Goal: Communication & Community: Connect with others

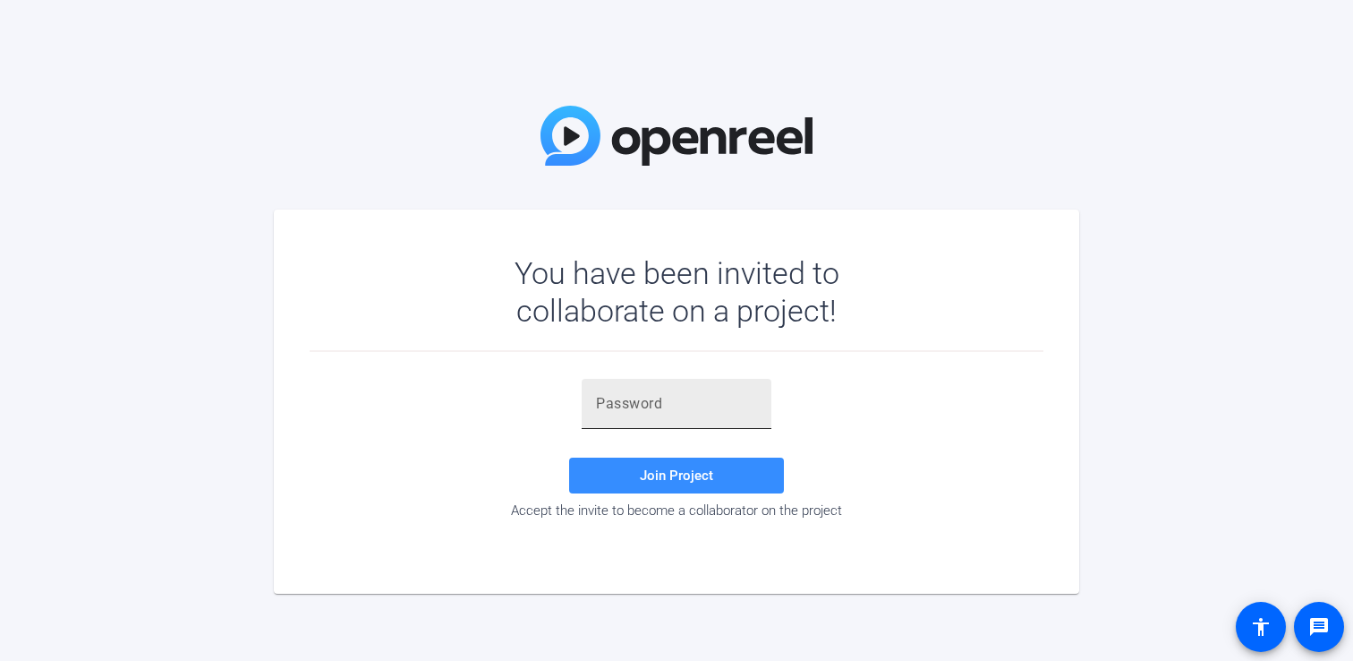
click at [652, 399] on input "text" at bounding box center [676, 403] width 161 height 21
paste input "=4=HKP"
click at [670, 467] on span "Join Project" at bounding box center [676, 475] width 73 height 16
click at [661, 386] on div "=4=HKP" at bounding box center [676, 404] width 161 height 50
click at [661, 388] on div "=4=HKP" at bounding box center [676, 404] width 161 height 50
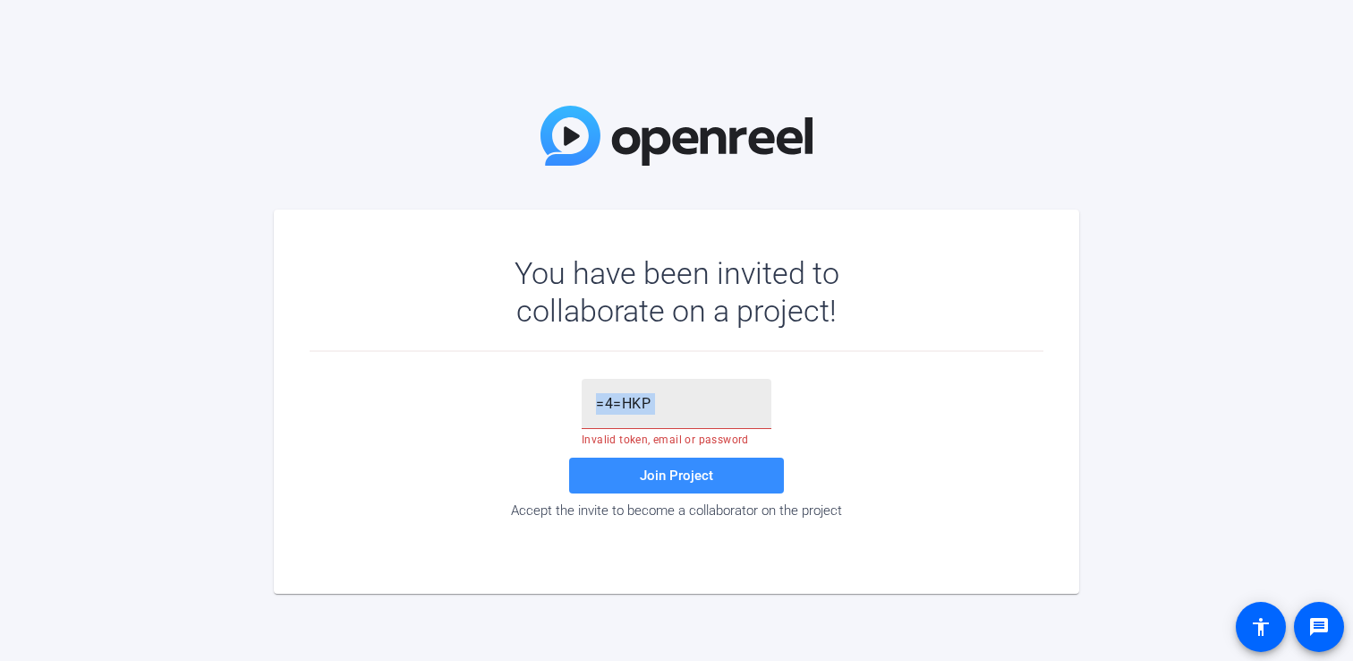
click at [661, 388] on div "=4=HKP" at bounding box center [676, 404] width 161 height 50
click at [661, 405] on input "=4=HKP" at bounding box center [676, 403] width 161 height 21
paste input "~e={c"
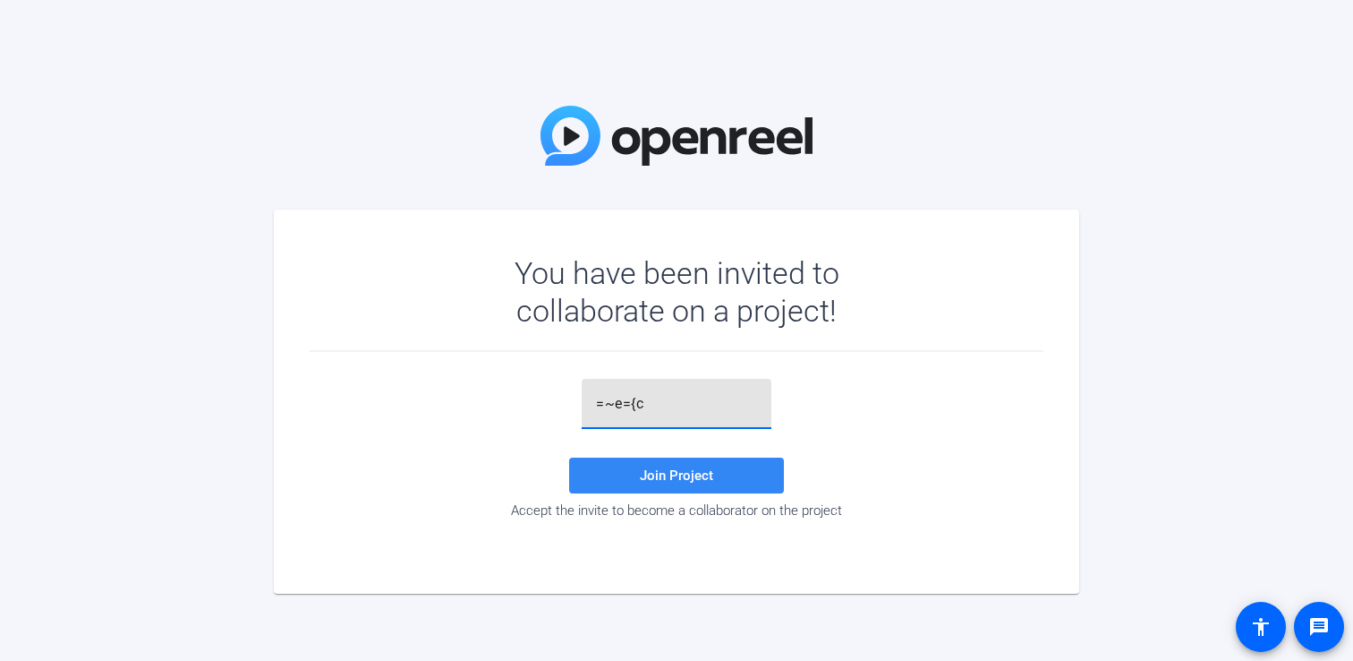
type input "=~e={c"
click at [688, 469] on span "Join Project" at bounding box center [676, 475] width 73 height 16
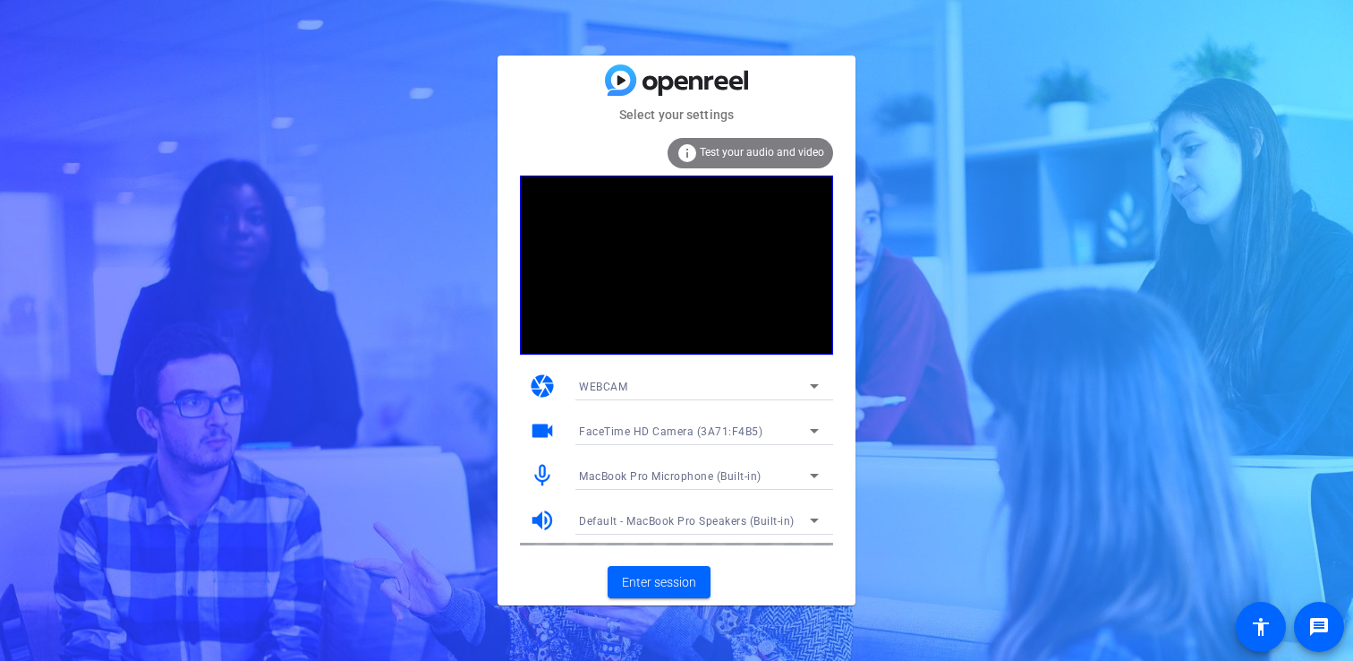
click at [772, 388] on div "WEBCAM" at bounding box center [694, 386] width 231 height 22
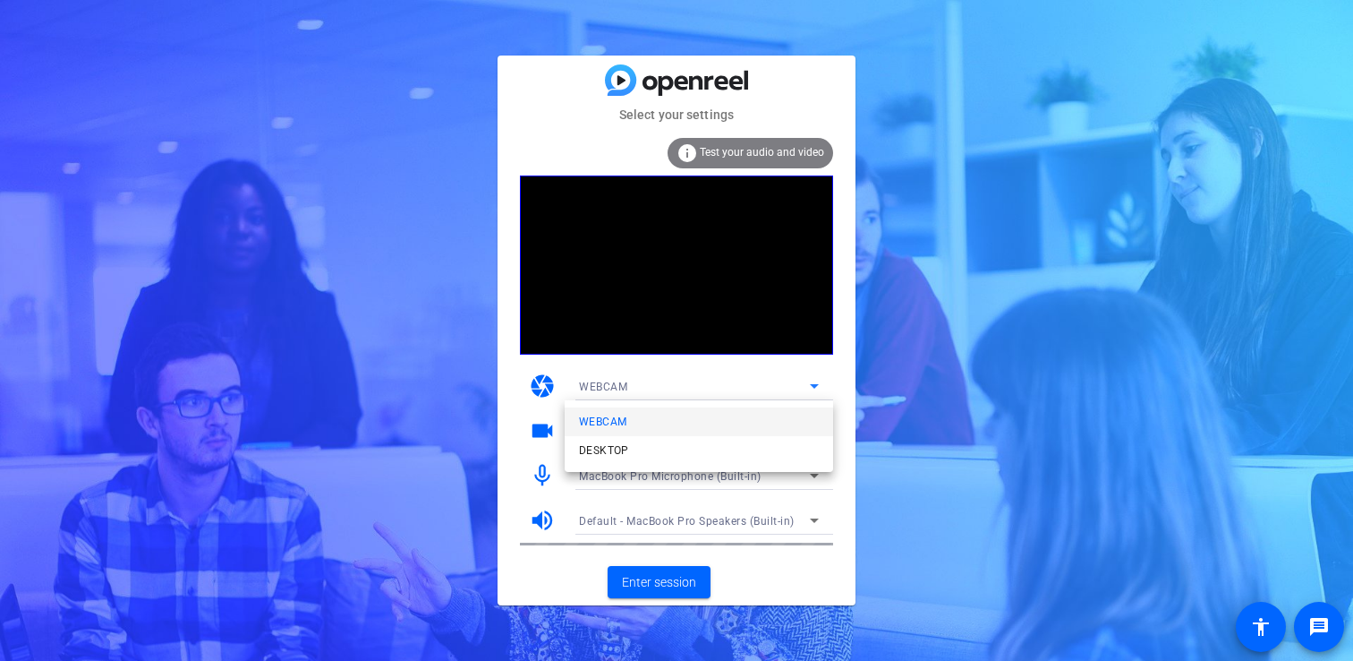
click at [932, 386] on div at bounding box center [676, 330] width 1353 height 661
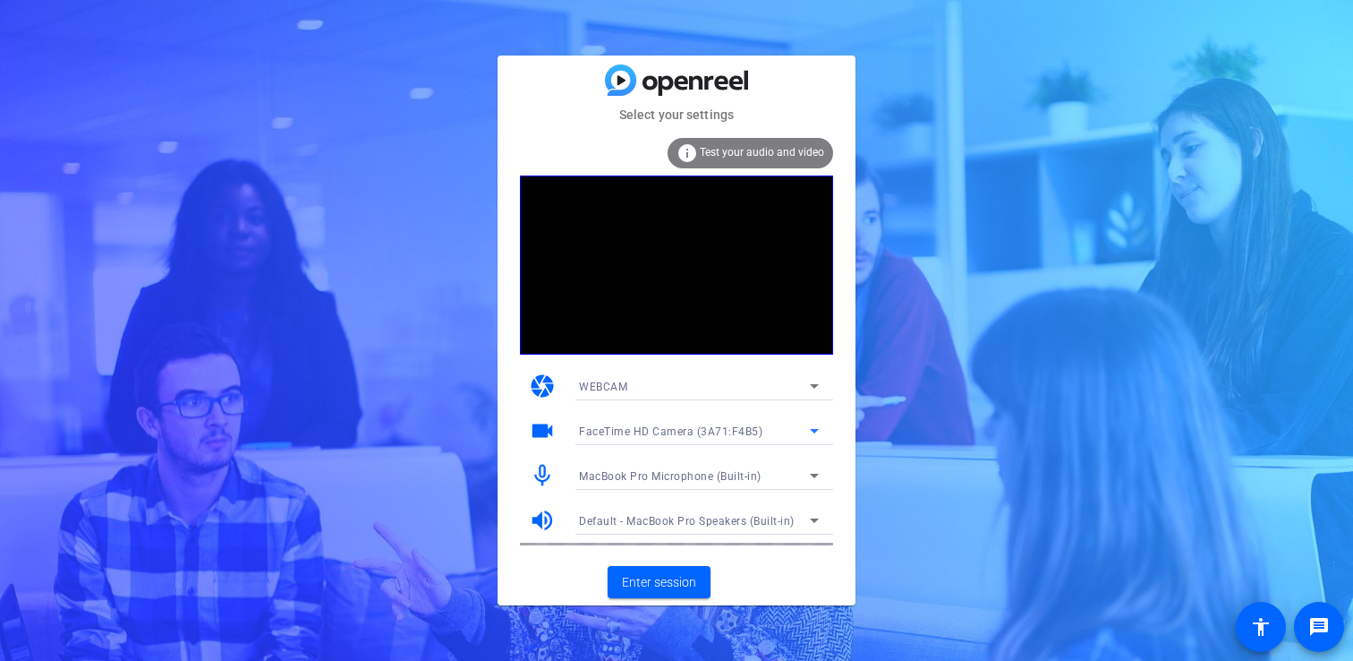
click at [799, 431] on div "FaceTime HD Camera (3A71:F4B5)" at bounding box center [694, 431] width 231 height 22
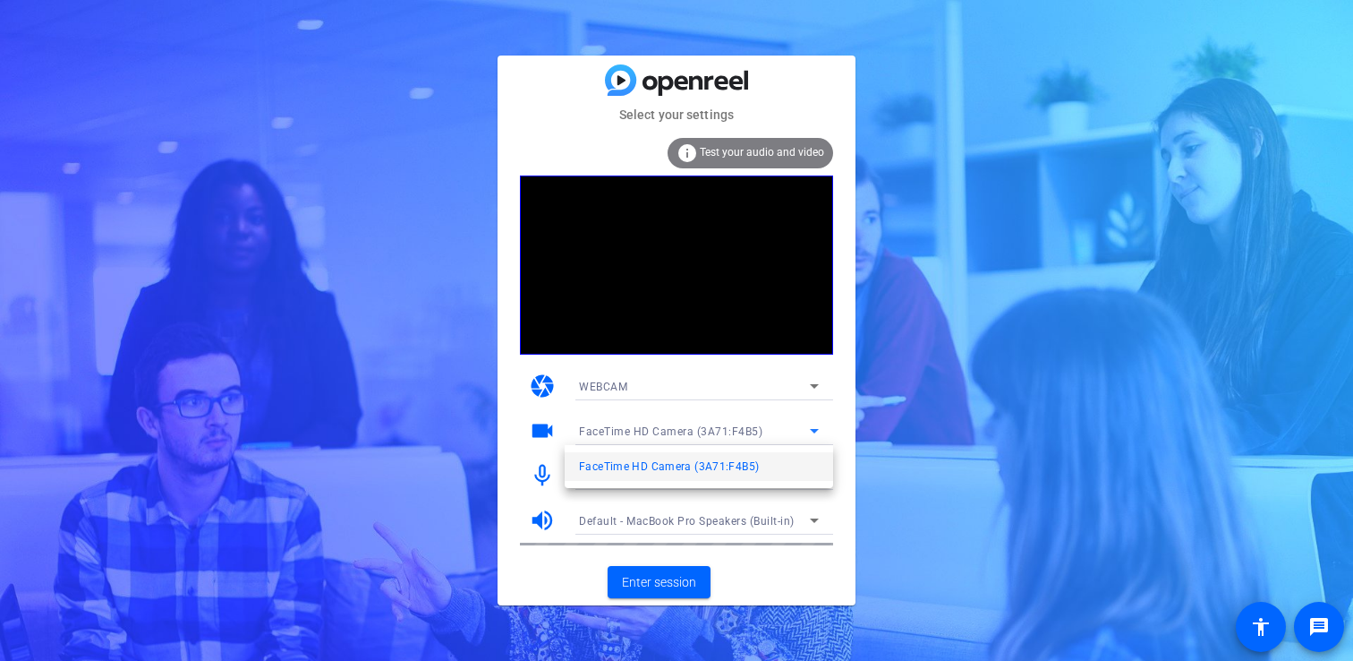
click at [912, 425] on div at bounding box center [676, 330] width 1353 height 661
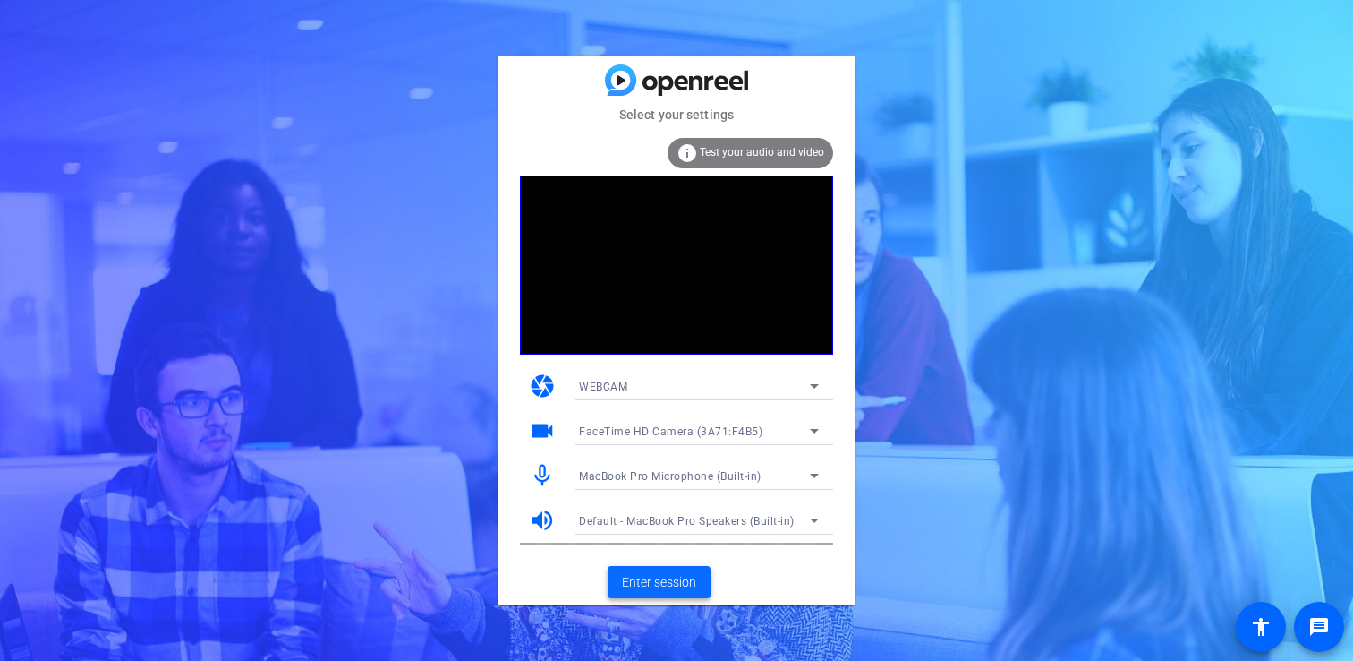
click at [646, 579] on span "Enter session" at bounding box center [659, 582] width 74 height 19
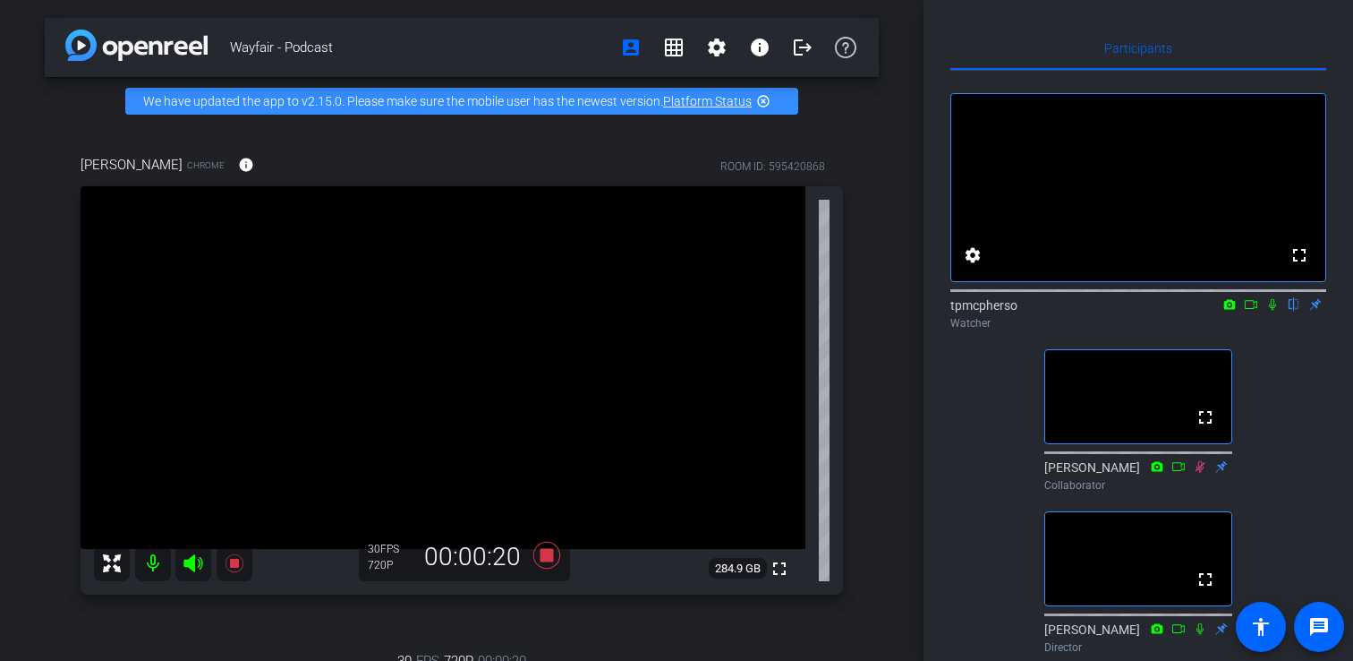
click at [1229, 309] on icon at bounding box center [1230, 304] width 12 height 10
click at [968, 303] on div at bounding box center [676, 330] width 1353 height 661
click at [972, 266] on mat-icon "settings" at bounding box center [972, 254] width 21 height 21
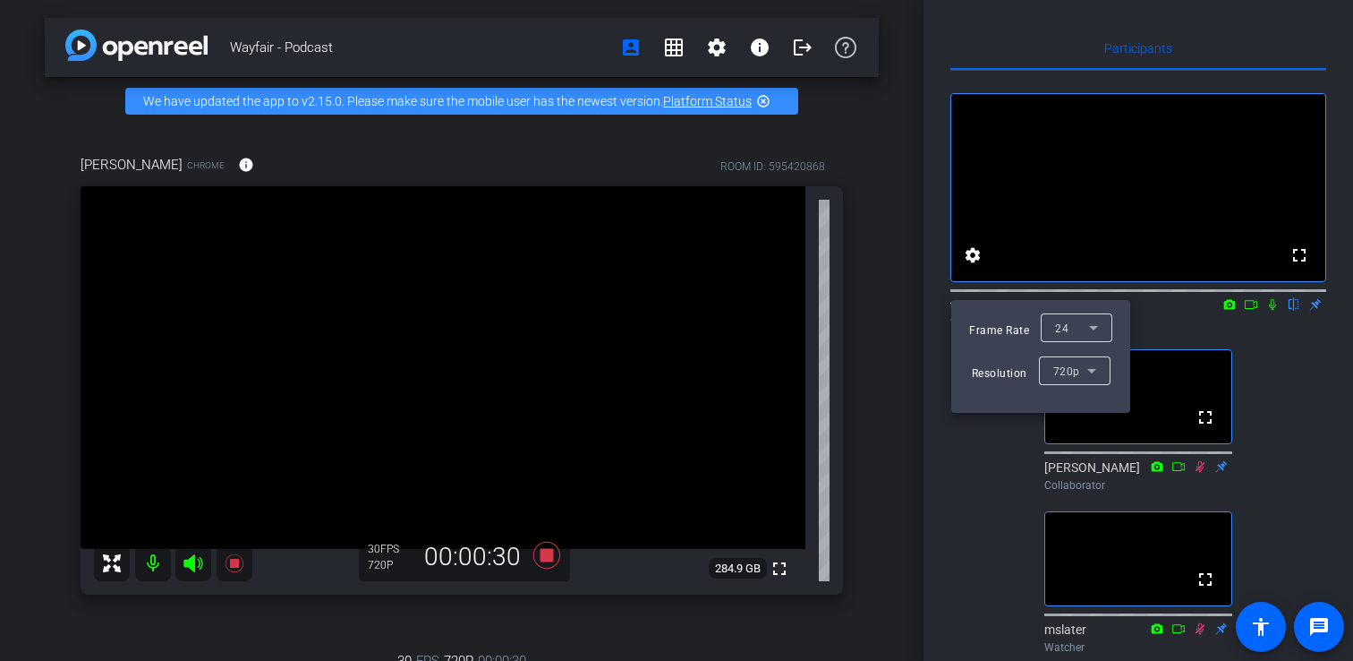
click at [1314, 388] on div at bounding box center [676, 330] width 1353 height 661
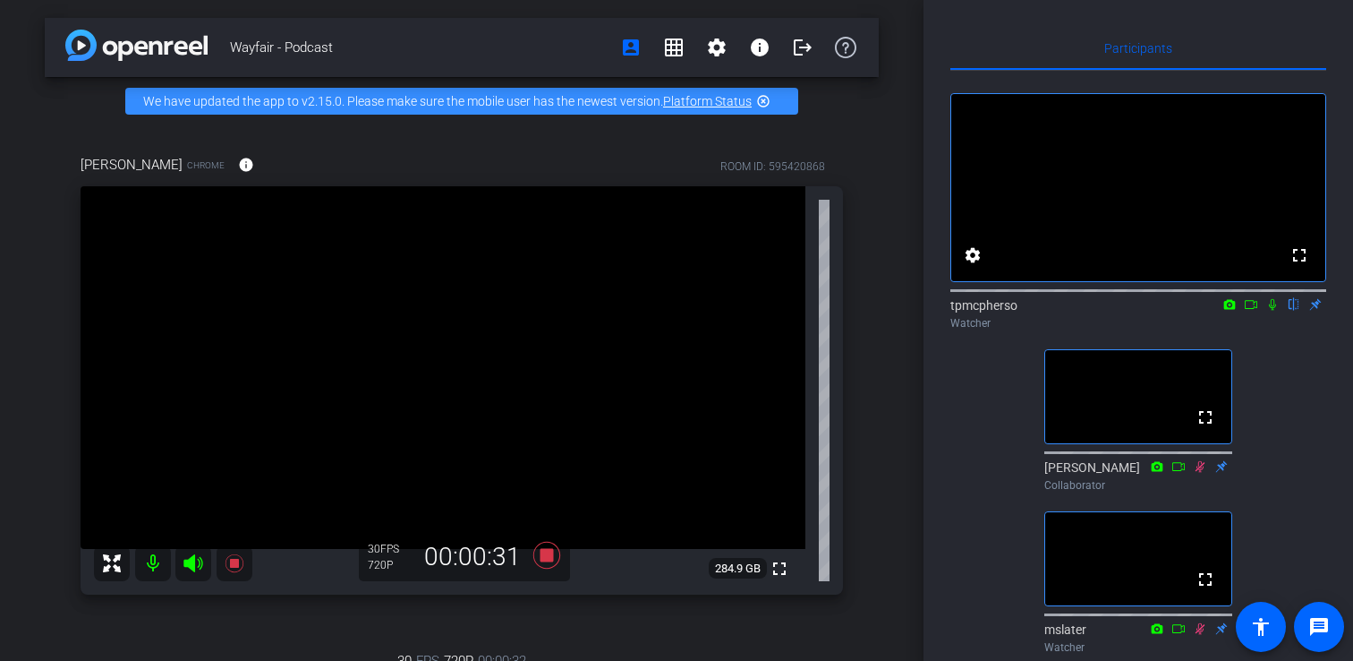
click at [1270, 311] on icon at bounding box center [1273, 304] width 14 height 13
click at [1251, 311] on icon at bounding box center [1251, 304] width 14 height 13
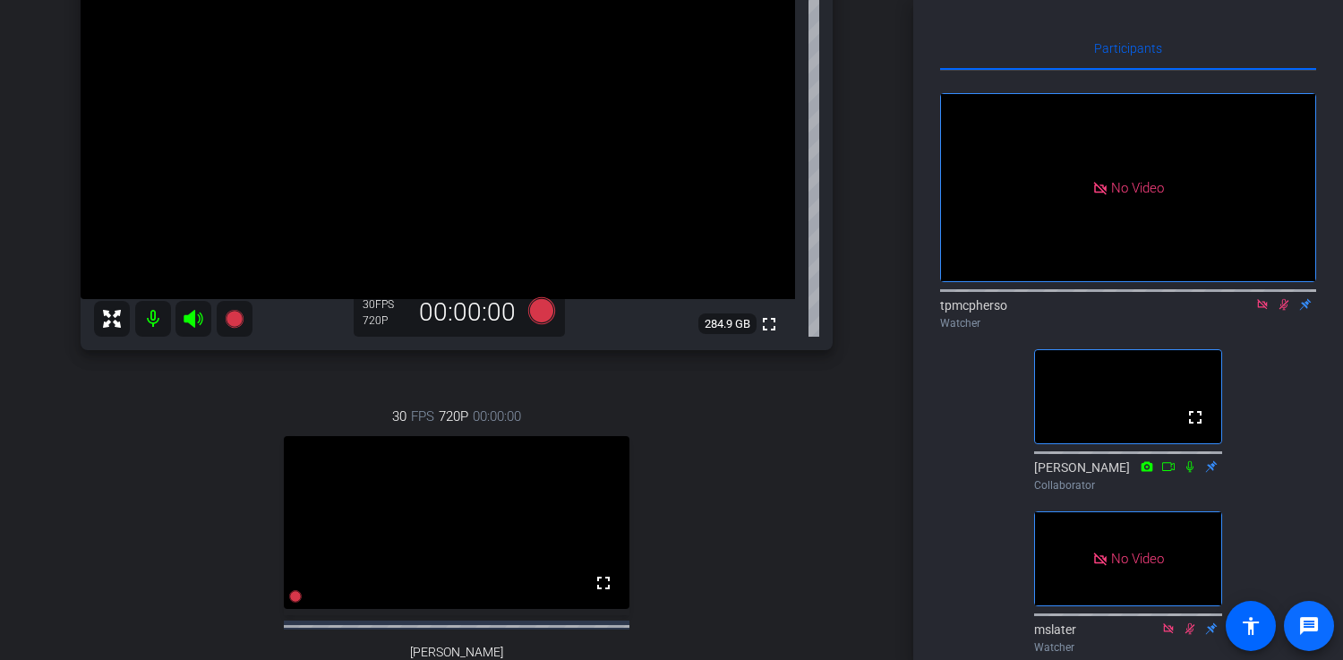
click at [1313, 633] on mat-icon "message" at bounding box center [1308, 625] width 21 height 21
